Goal: Information Seeking & Learning: Learn about a topic

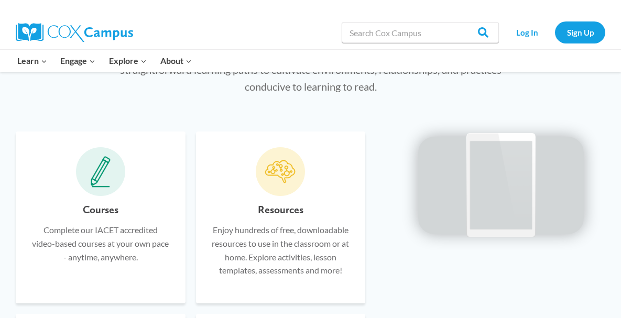
scroll to position [572, 0]
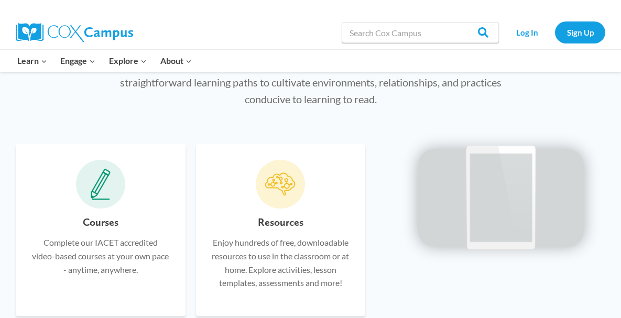
click at [98, 190] on icon at bounding box center [101, 184] width 20 height 31
click at [94, 201] on span at bounding box center [100, 184] width 49 height 49
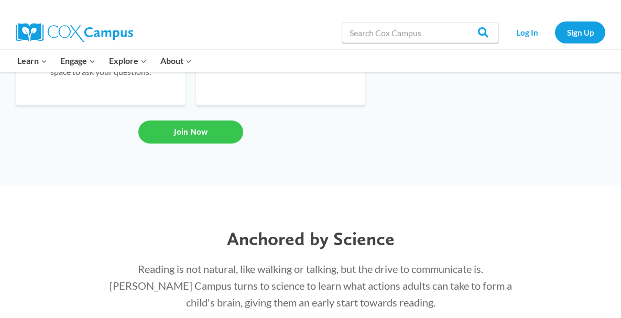
scroll to position [972, 0]
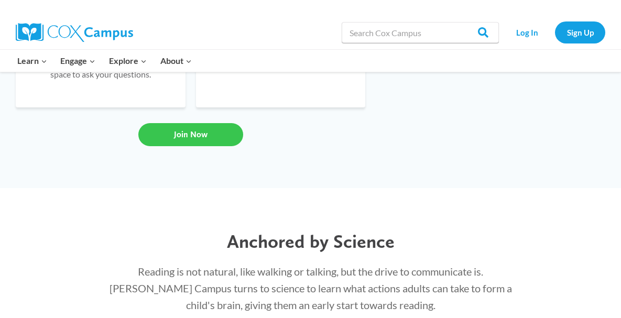
click at [202, 131] on span "Join Now" at bounding box center [191, 135] width 34 height 10
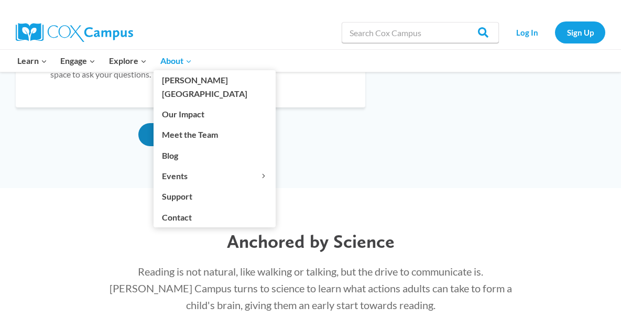
scroll to position [963, 0]
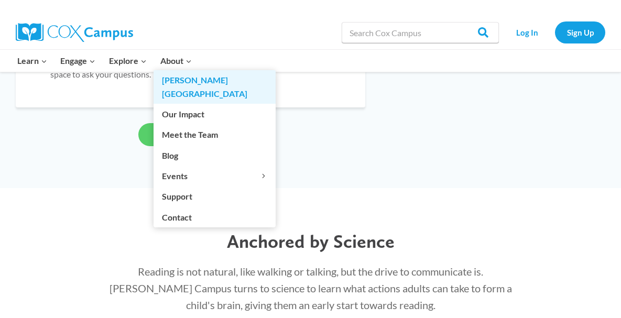
click at [184, 81] on link "[PERSON_NAME][GEOGRAPHIC_DATA]" at bounding box center [215, 87] width 122 height 34
